Goal: Task Accomplishment & Management: Use online tool/utility

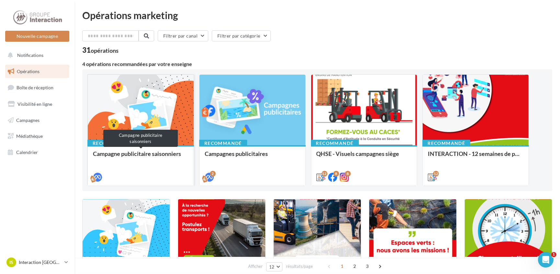
click at [147, 155] on div "Campagne publicitaire saisonniers" at bounding box center [141, 157] width 96 height 13
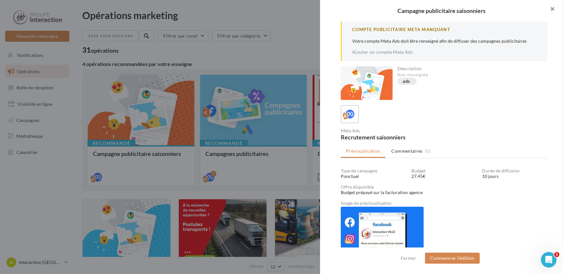
click at [552, 8] on button "button" at bounding box center [550, 9] width 26 height 19
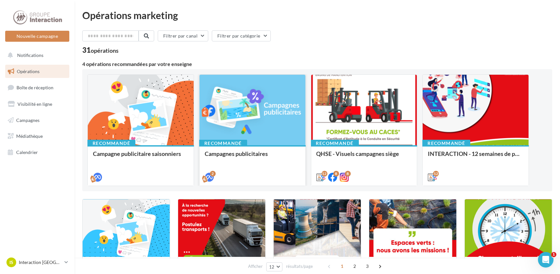
click at [247, 173] on div "2" at bounding box center [253, 177] width 96 height 8
click at [269, 130] on div at bounding box center [253, 110] width 106 height 71
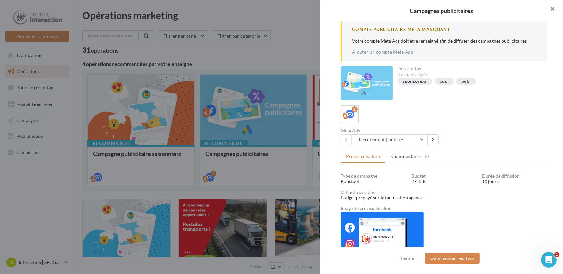
click at [552, 8] on button "button" at bounding box center [550, 9] width 26 height 19
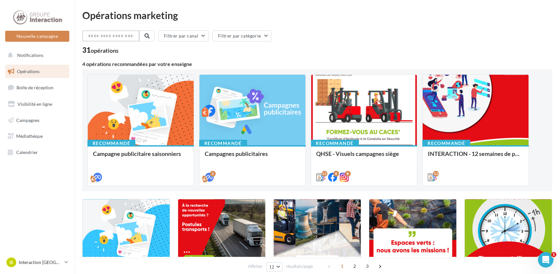
click at [100, 35] on input "text" at bounding box center [110, 35] width 57 height 11
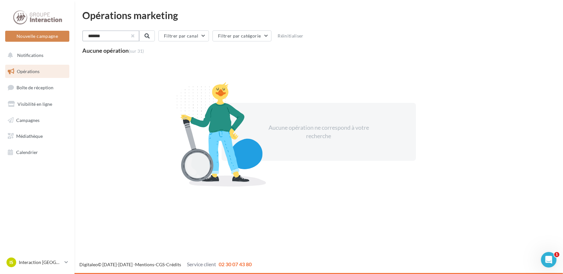
type input "*******"
click at [133, 35] on button "button" at bounding box center [132, 36] width 3 height 3
